Goal: Information Seeking & Learning: Learn about a topic

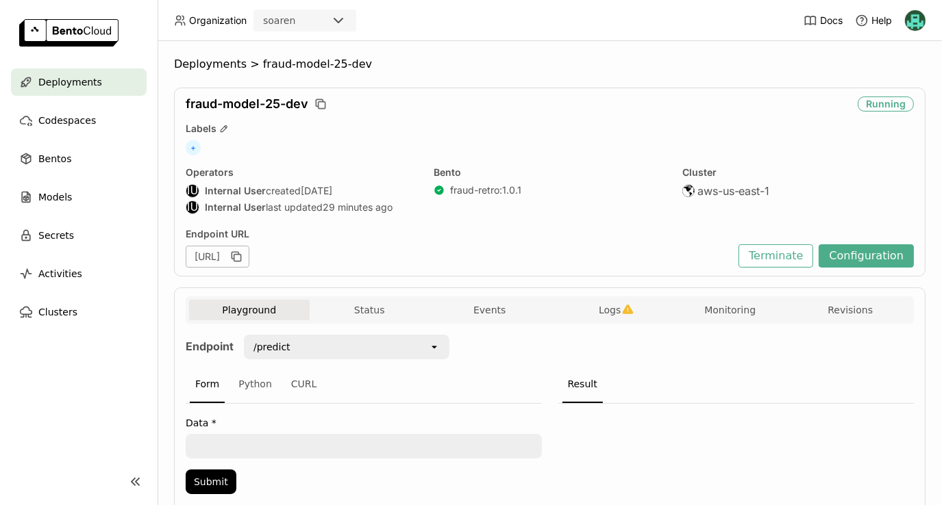
click at [290, 66] on span "fraud-model-25-dev" at bounding box center [317, 65] width 109 height 14
click at [52, 167] on div "Bentos" at bounding box center [79, 158] width 136 height 27
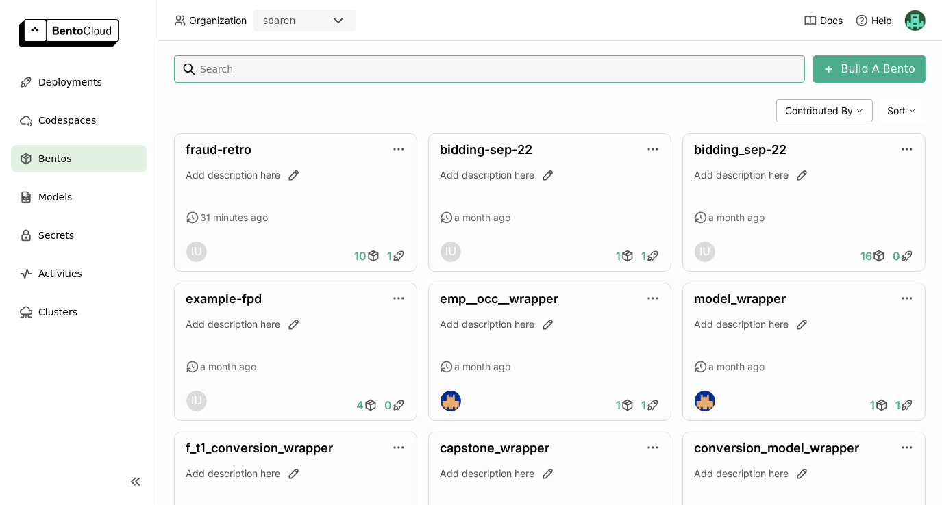
scroll to position [267, 0]
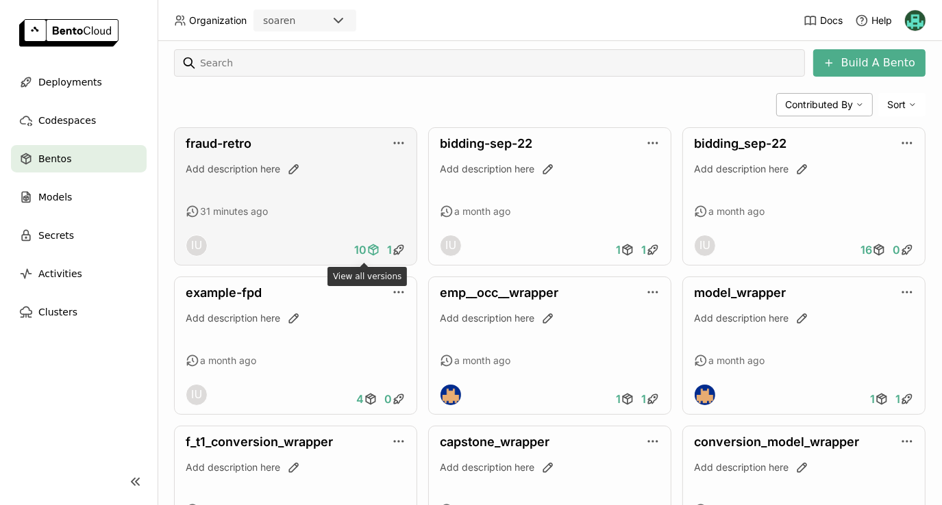
click at [362, 249] on span "10" at bounding box center [360, 250] width 12 height 14
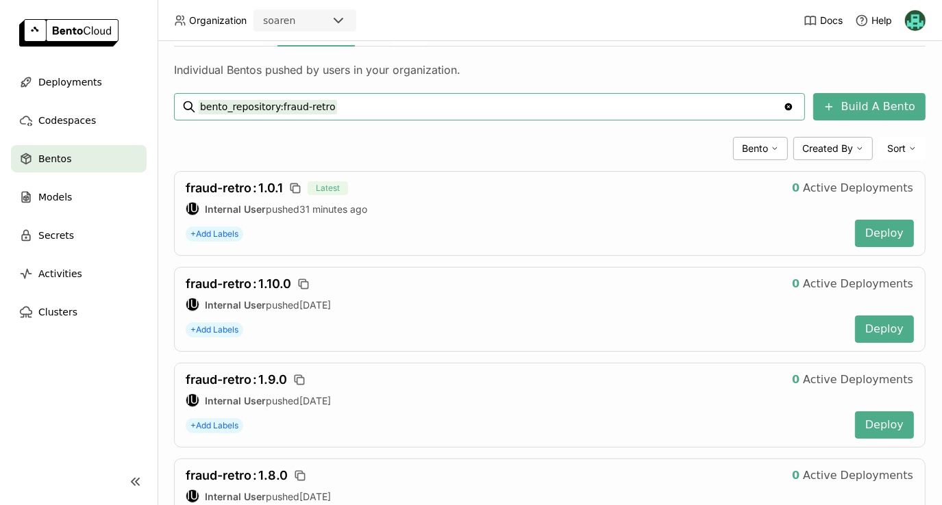
scroll to position [225, 0]
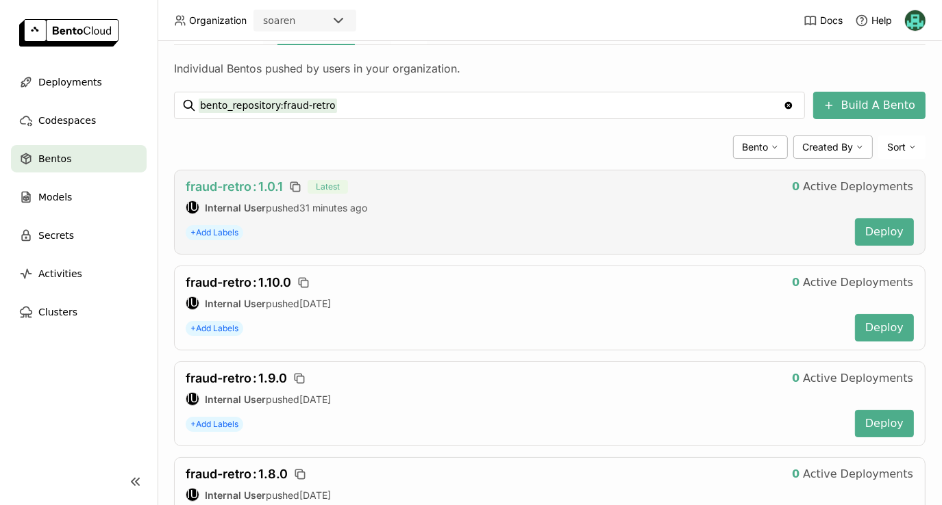
click at [249, 186] on span "fraud-retro : 1.0.1" at bounding box center [234, 186] width 97 height 14
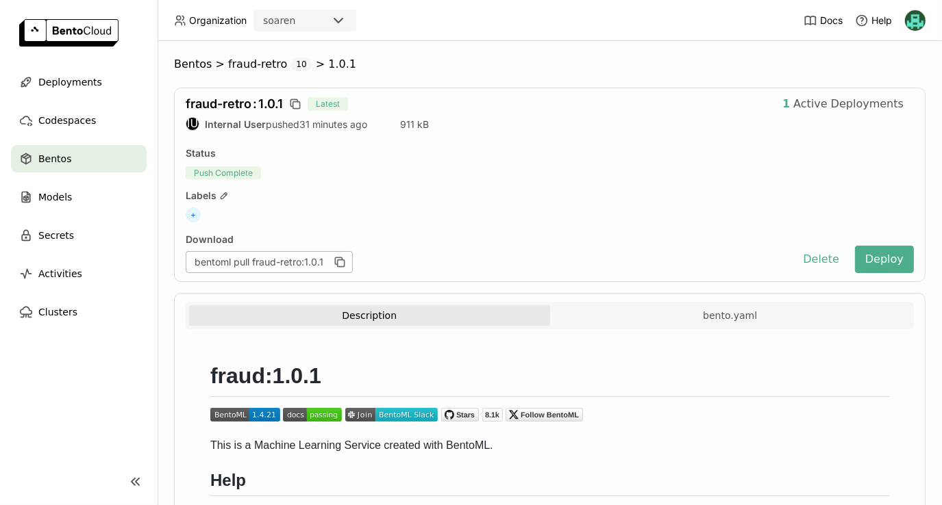
click at [313, 263] on div "bentoml pull fraud-retro:1.0.1" at bounding box center [269, 262] width 167 height 22
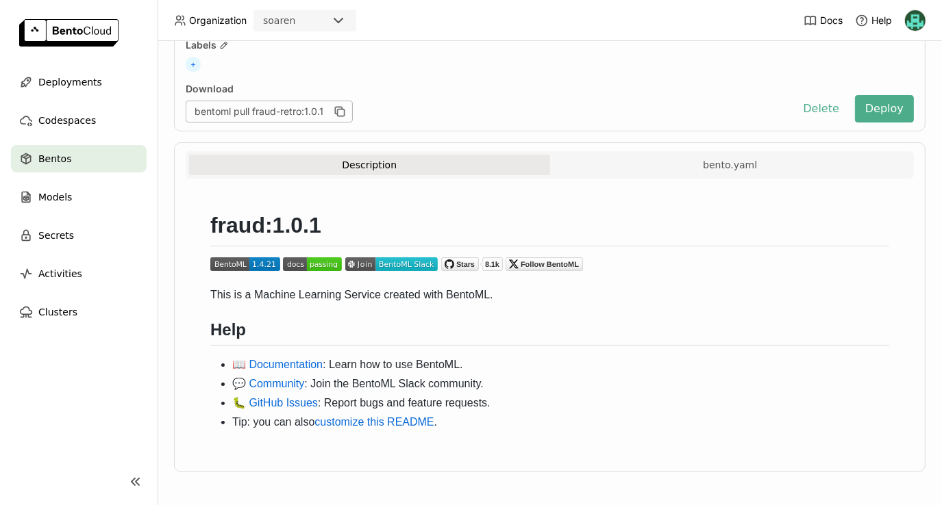
scroll to position [152, 0]
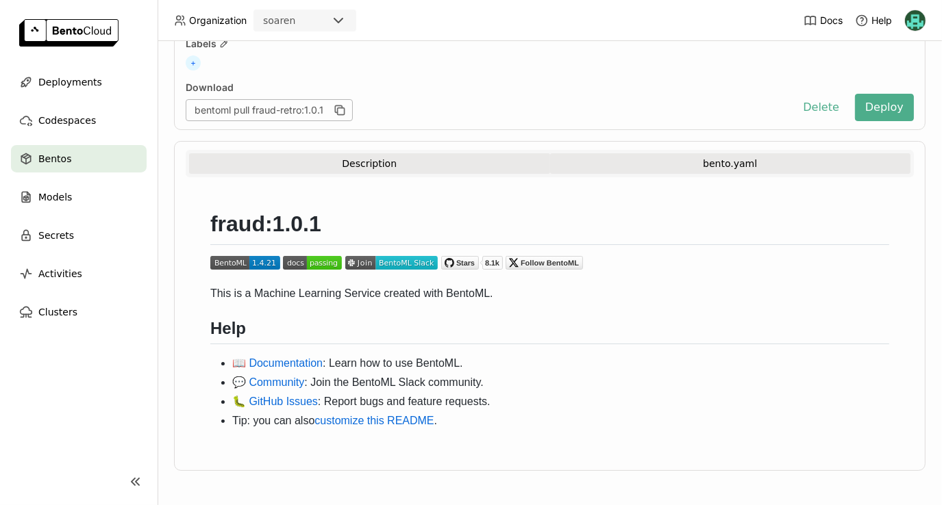
click at [700, 156] on button "bento.yaml" at bounding box center [730, 163] width 361 height 21
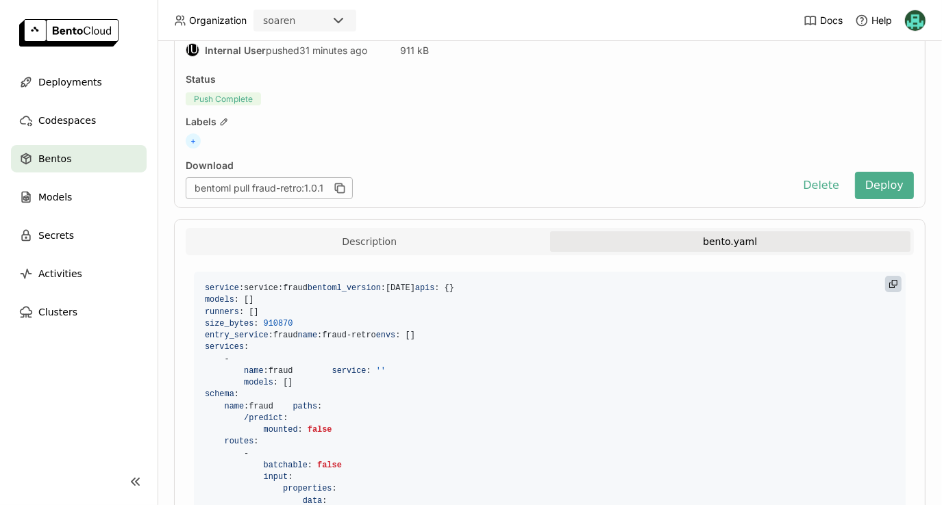
scroll to position [0, 0]
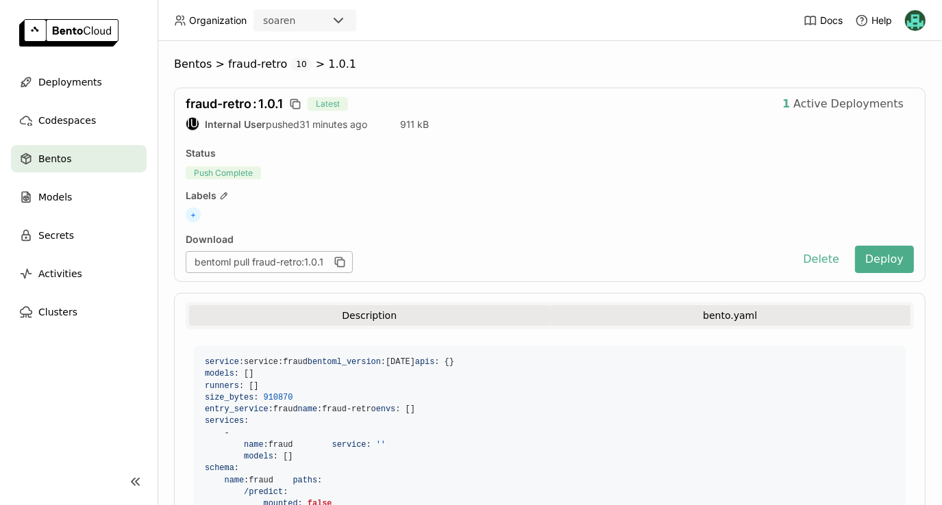
click at [388, 311] on button "Description" at bounding box center [369, 315] width 361 height 21
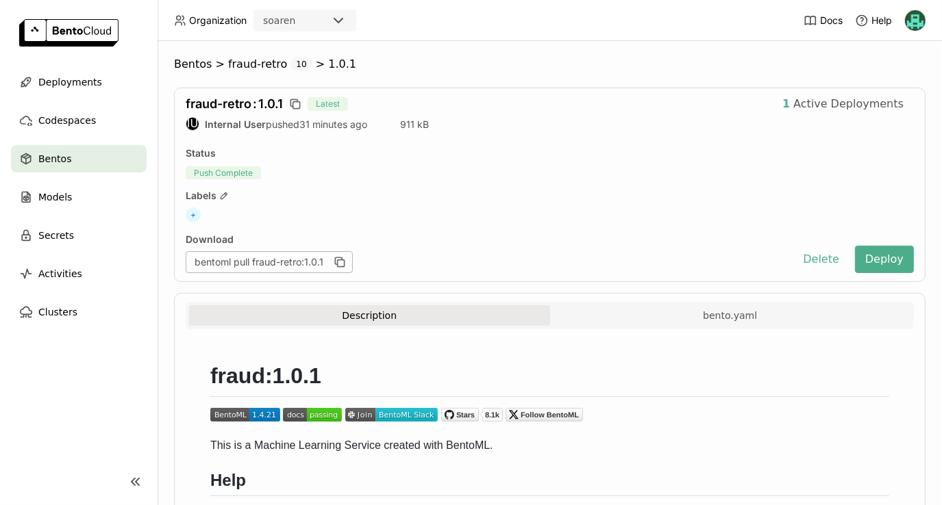
click at [329, 146] on div "fraud-retro : 1.0.1 Latest 1 Active Deployments IU Internal User pushed 31 minu…" at bounding box center [549, 185] width 751 height 195
click at [105, 149] on div "Bentos" at bounding box center [79, 158] width 136 height 27
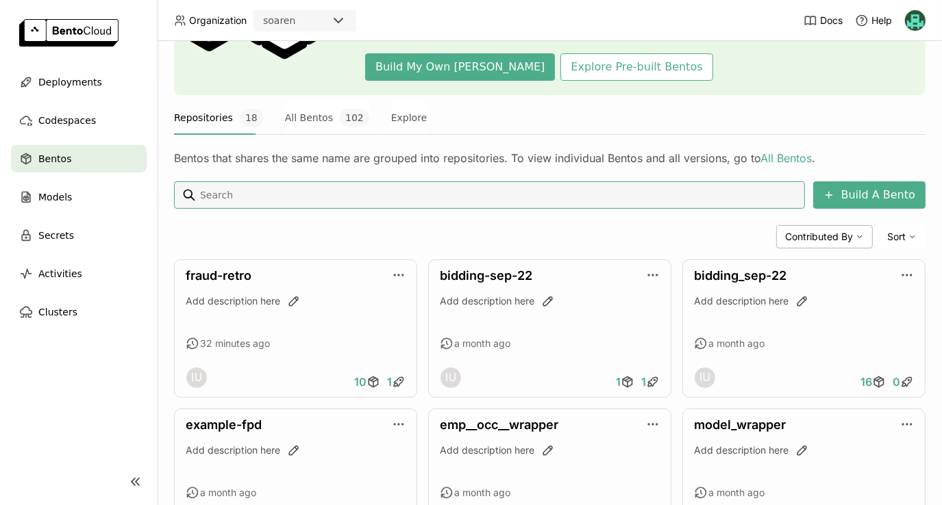
scroll to position [136, 0]
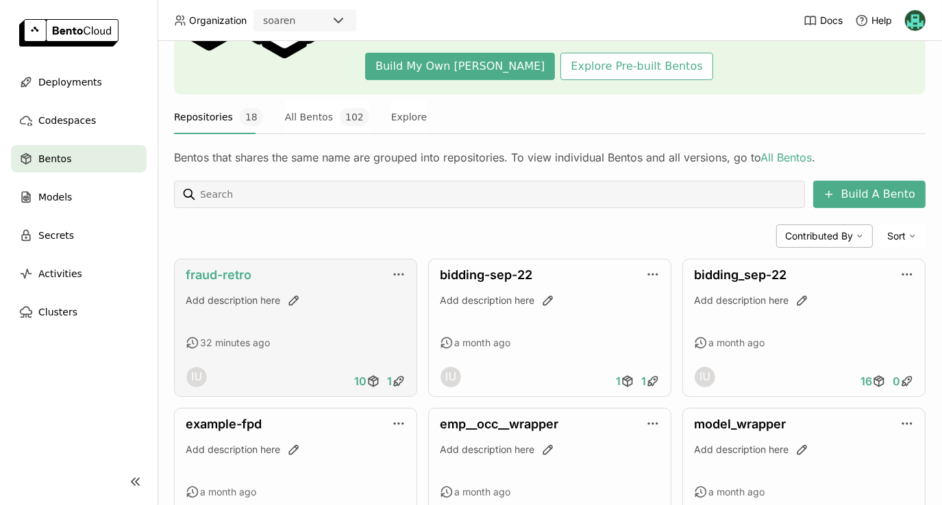
click at [216, 270] on link "fraud-retro" at bounding box center [219, 275] width 66 height 14
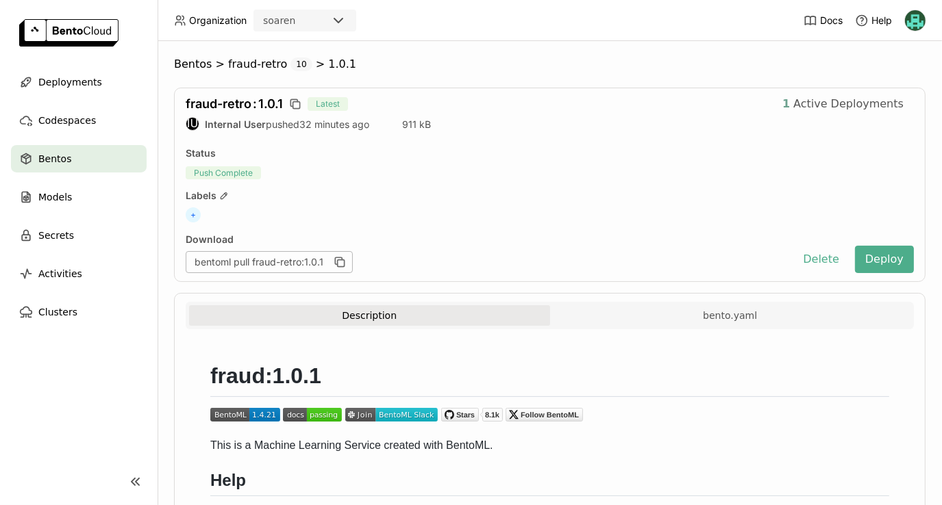
click at [790, 106] on strong "1" at bounding box center [786, 104] width 8 height 14
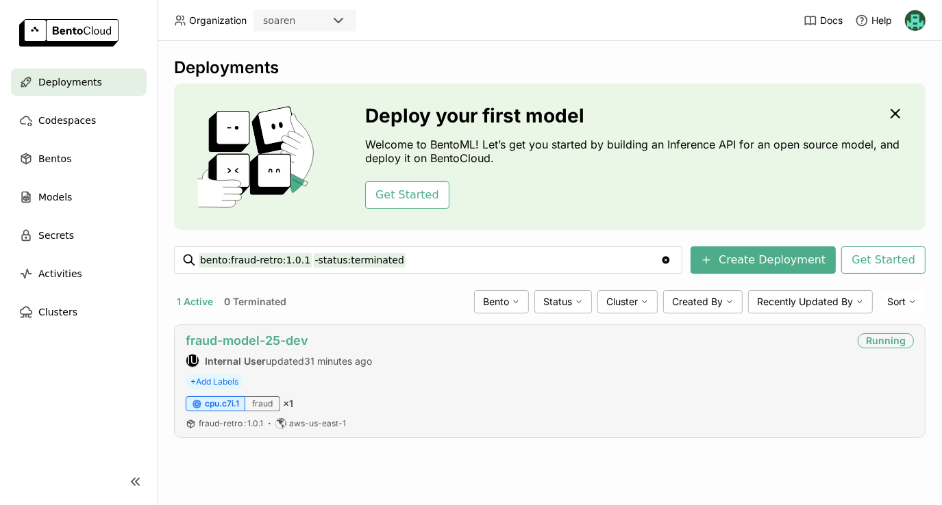
click at [249, 342] on link "fraud-model-25-dev" at bounding box center [247, 341] width 123 height 14
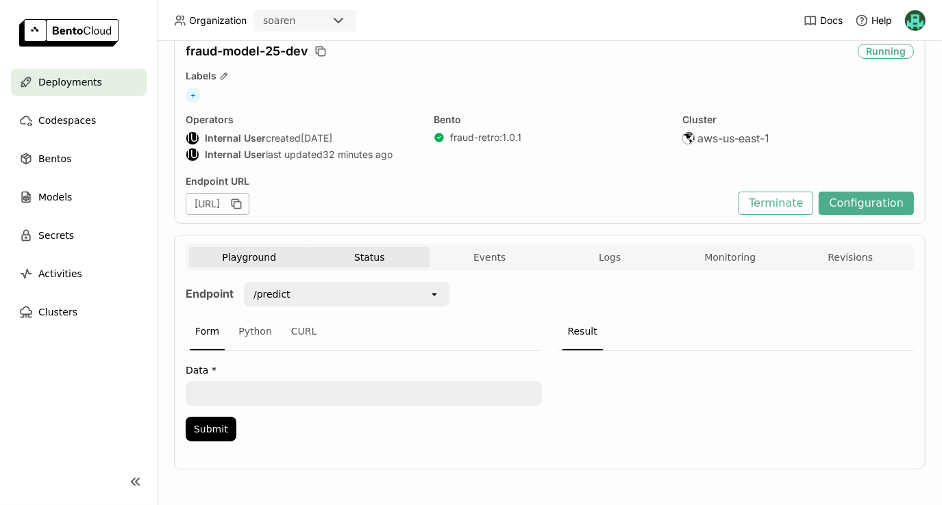
click at [371, 257] on button "Status" at bounding box center [370, 257] width 121 height 21
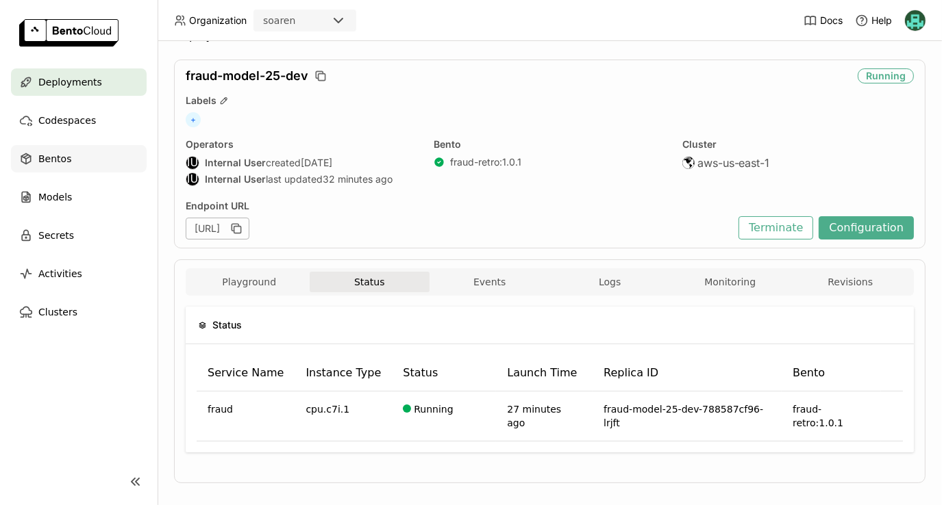
click at [53, 157] on span "Bentos" at bounding box center [54, 159] width 33 height 16
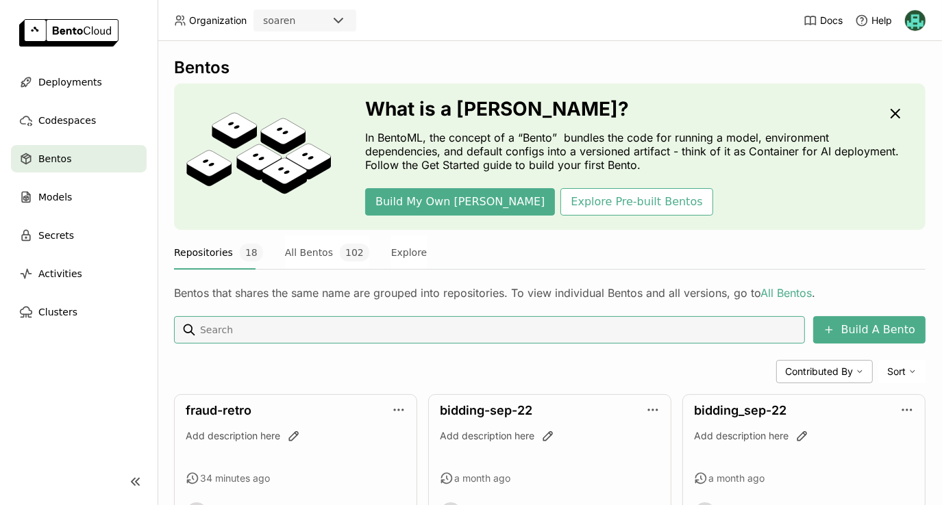
scroll to position [105, 0]
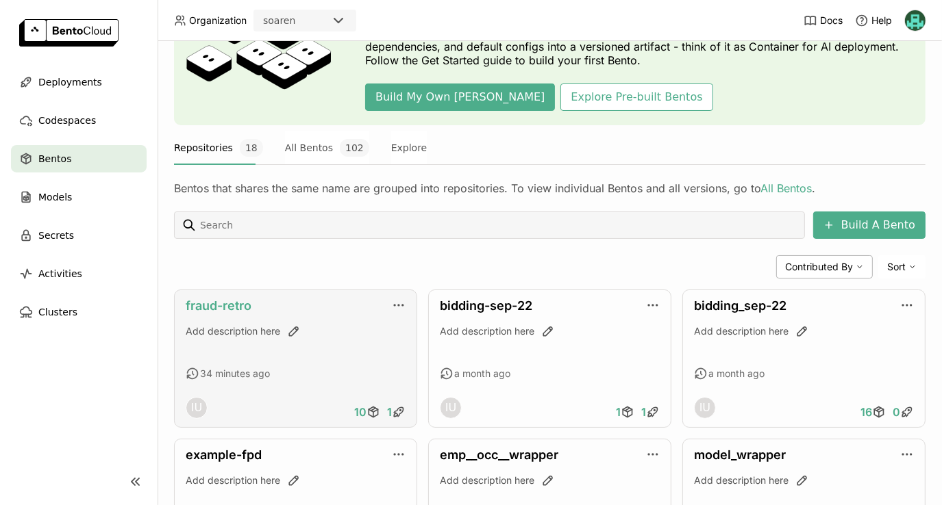
click at [209, 308] on link "fraud-retro" at bounding box center [219, 306] width 66 height 14
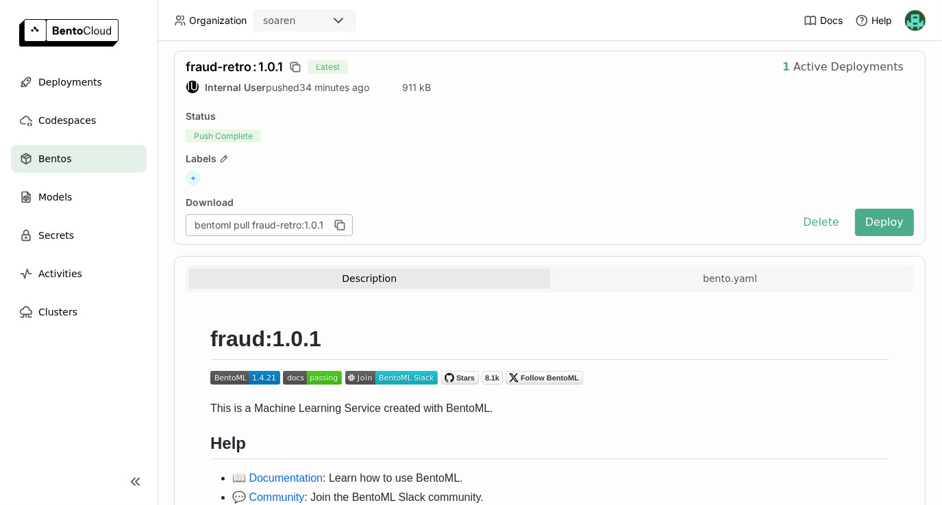
scroll to position [32, 0]
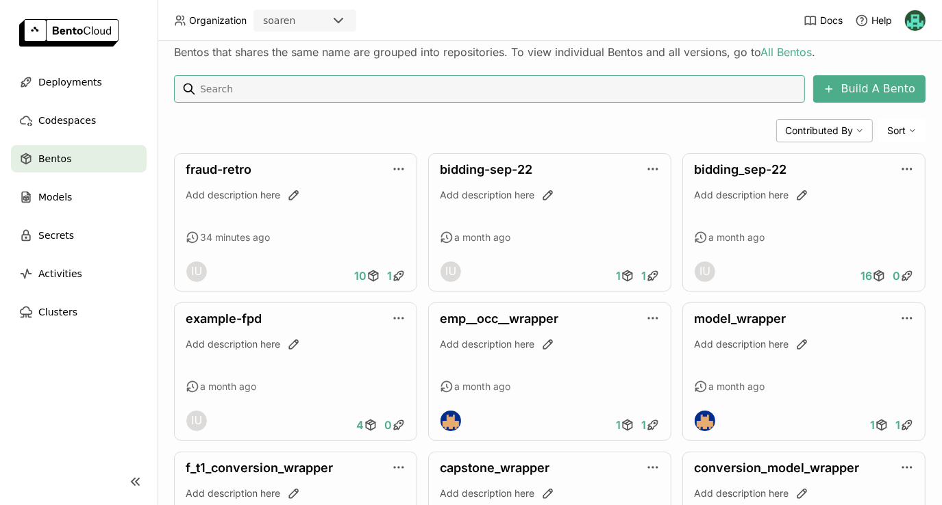
scroll to position [245, 0]
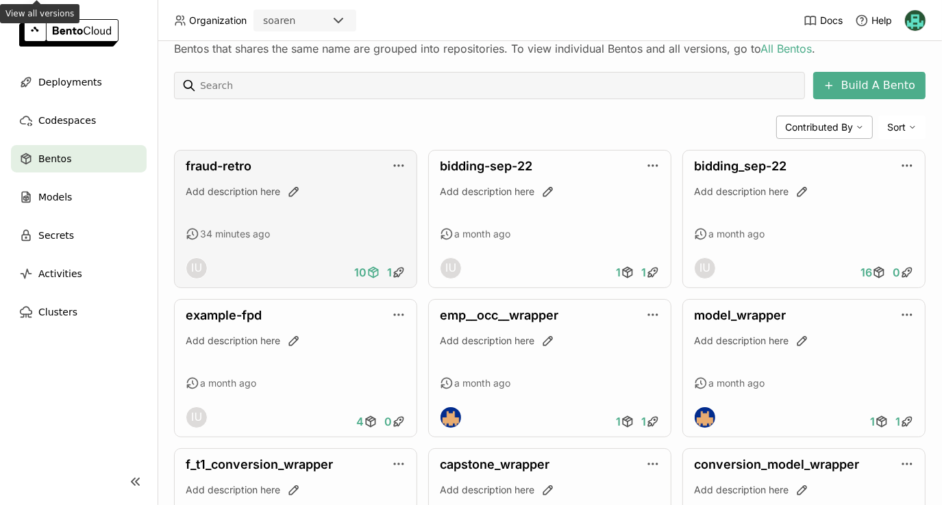
click at [366, 276] on icon at bounding box center [373, 273] width 14 height 14
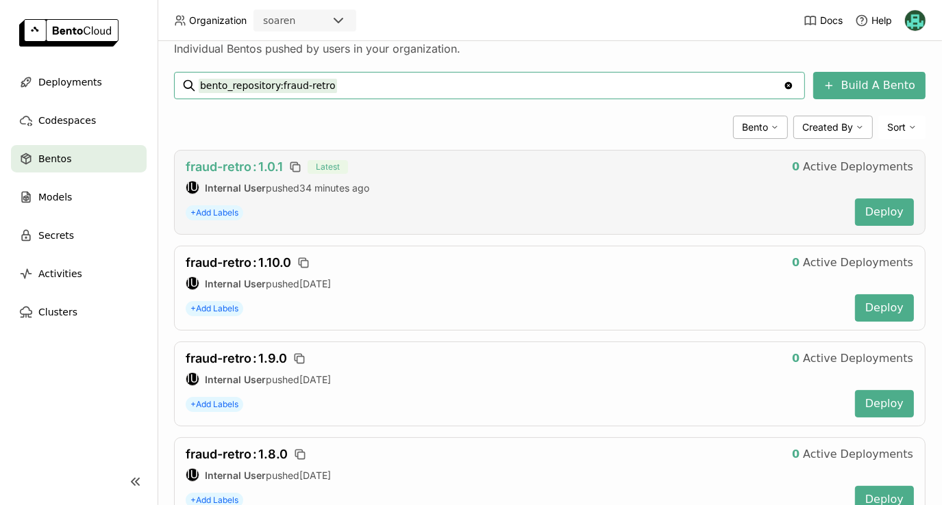
click at [250, 168] on span "fraud-retro : 1.0.1" at bounding box center [234, 167] width 97 height 14
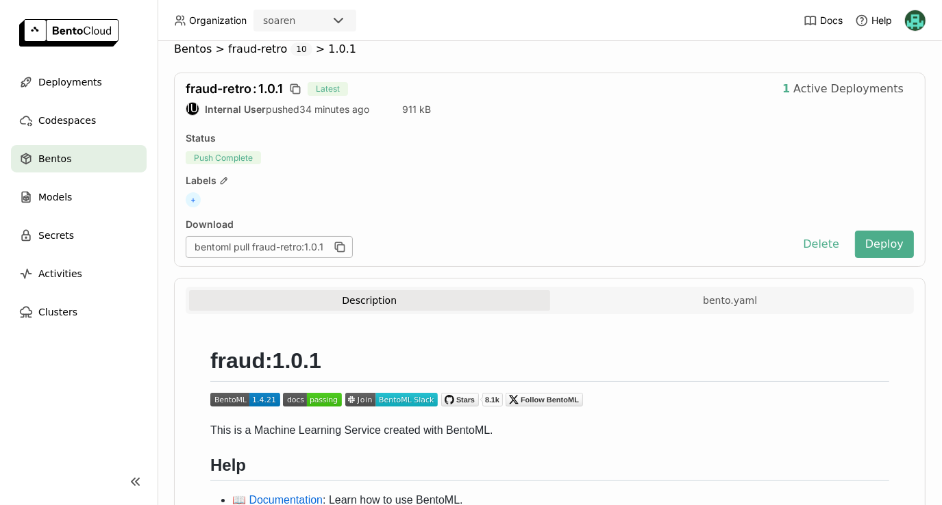
scroll to position [8, 0]
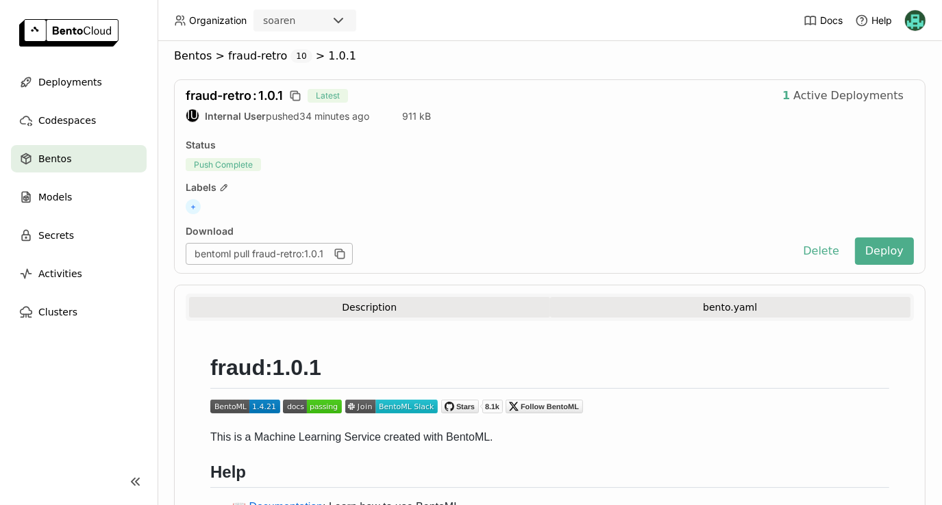
click at [747, 305] on button "bento.yaml" at bounding box center [730, 307] width 361 height 21
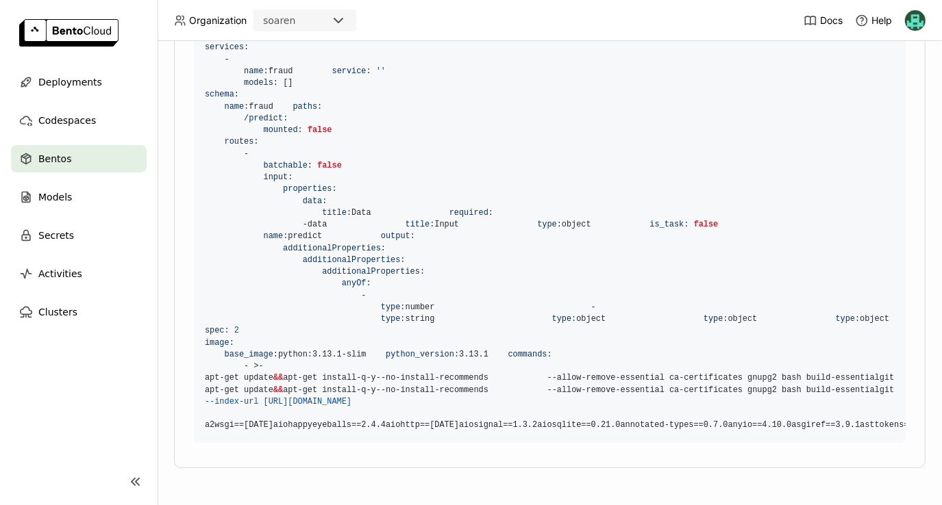
scroll to position [678, 0]
click at [599, 366] on code "service : service : fraud bentoml_version : [DATE] apis : { } models : [ ] runn…" at bounding box center [550, 207] width 712 height 471
click at [574, 242] on code "service : service : fraud bentoml_version : [DATE] apis : { } models : [ ] runn…" at bounding box center [550, 207] width 712 height 471
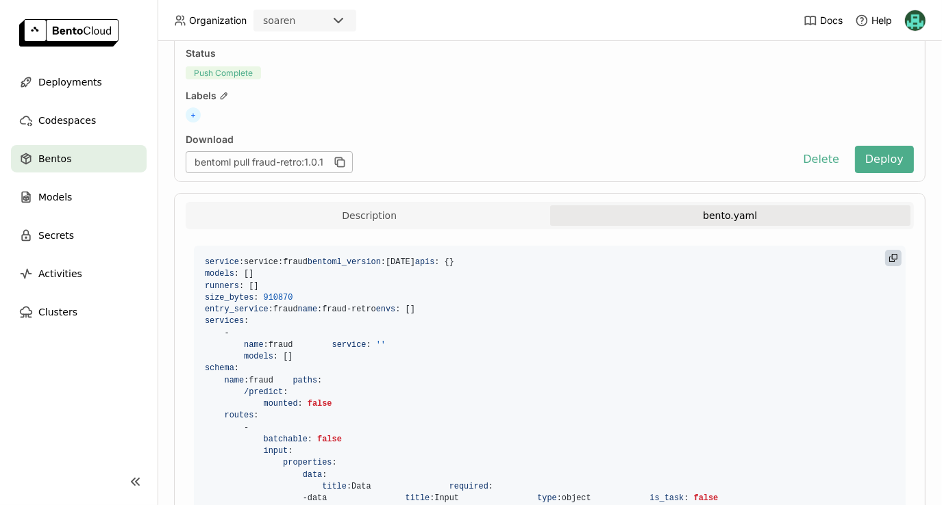
click at [432, 385] on code "service : service : fraud bentoml_version : [DATE] apis : { } models : [ ] runn…" at bounding box center [550, 481] width 712 height 471
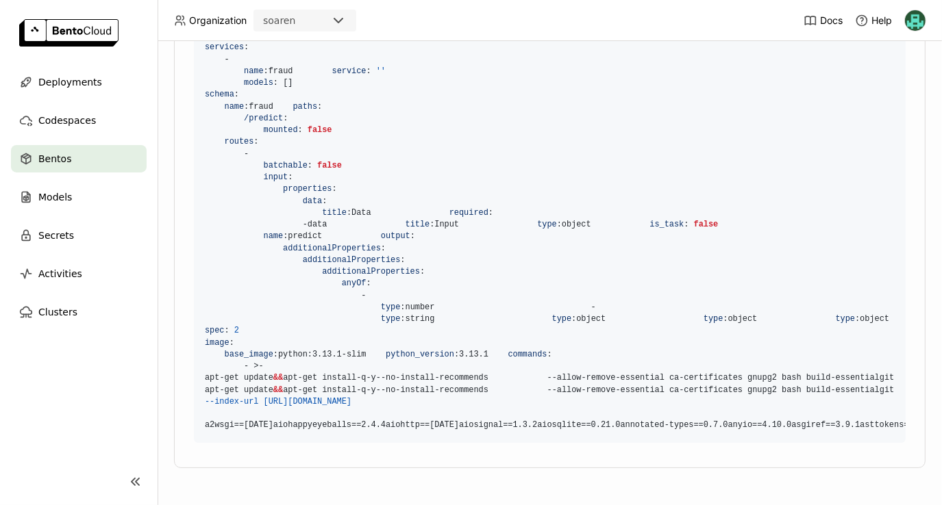
scroll to position [544, 0]
click at [751, 154] on code "service : service : fraud bentoml_version : [DATE] apis : { } models : [ ] runn…" at bounding box center [550, 207] width 712 height 471
click at [629, 92] on code "service : service : fraud bentoml_version : [DATE] apis : { } models : [ ] runn…" at bounding box center [550, 207] width 712 height 471
